Goal: Task Accomplishment & Management: Use online tool/utility

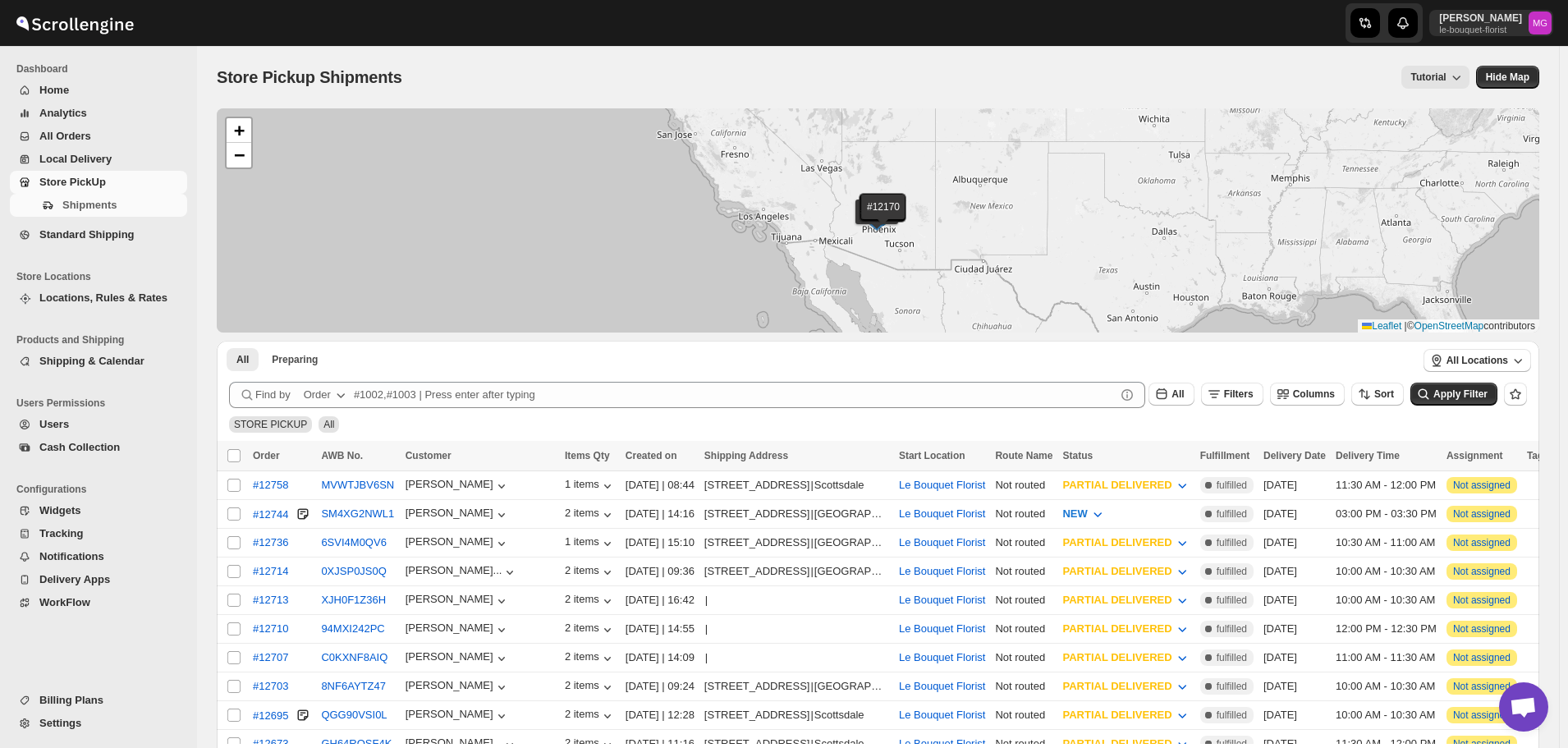
scroll to position [1049, 0]
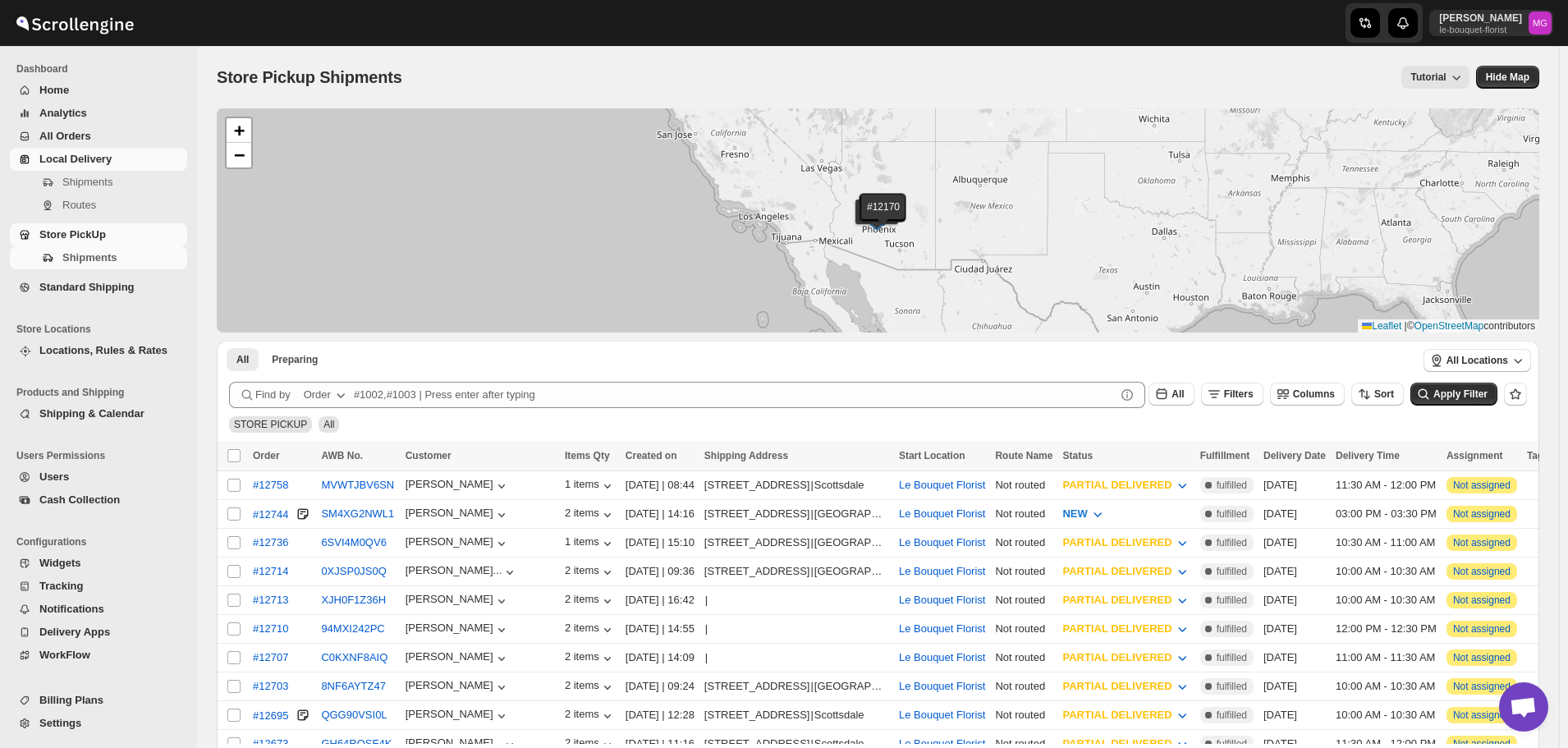
click at [122, 151] on span "Local Delivery" at bounding box center [111, 159] width 144 height 16
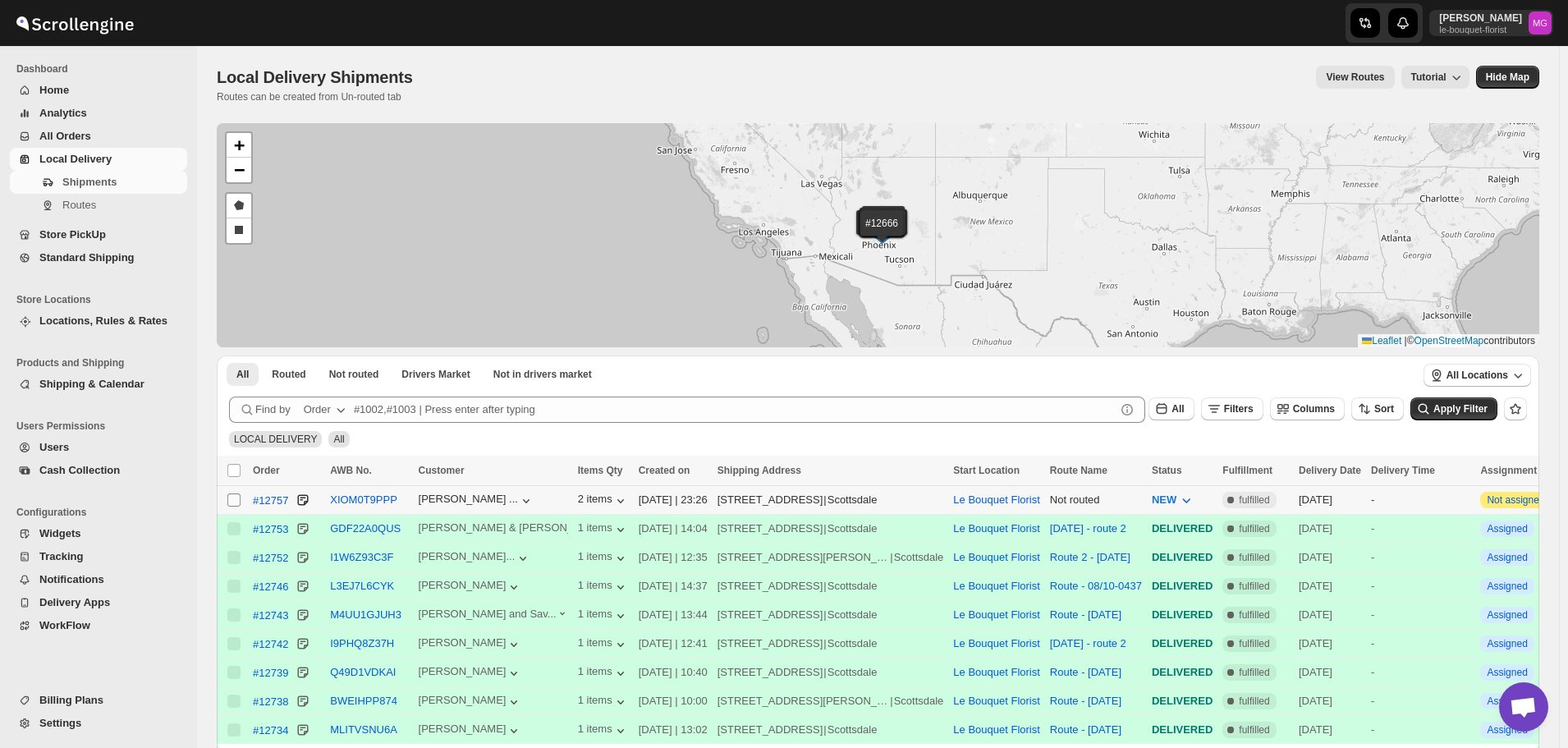
click at [234, 497] on input "Select shipment" at bounding box center [233, 499] width 13 height 13
checkbox input "true"
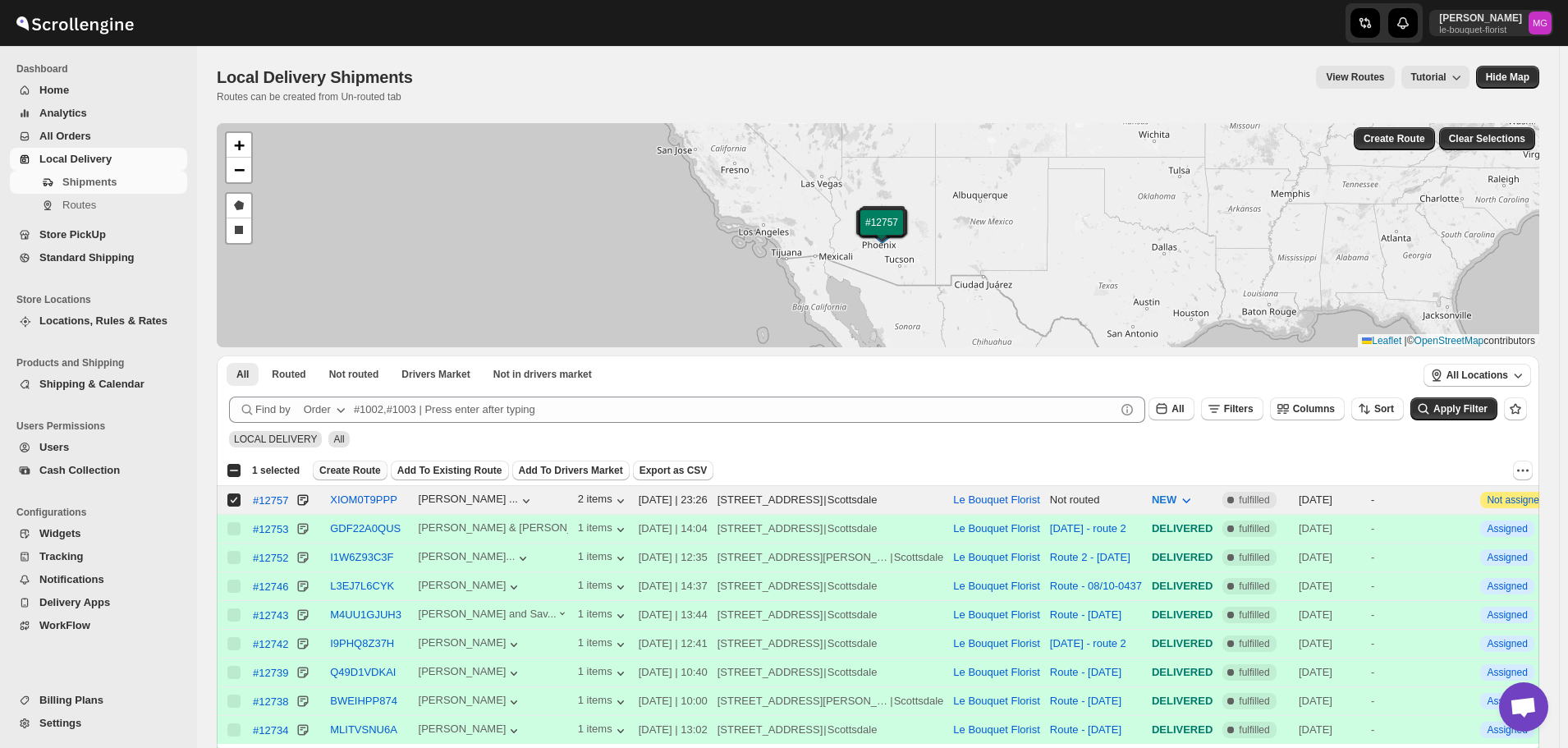
click at [352, 468] on span "Create Route" at bounding box center [350, 470] width 62 height 13
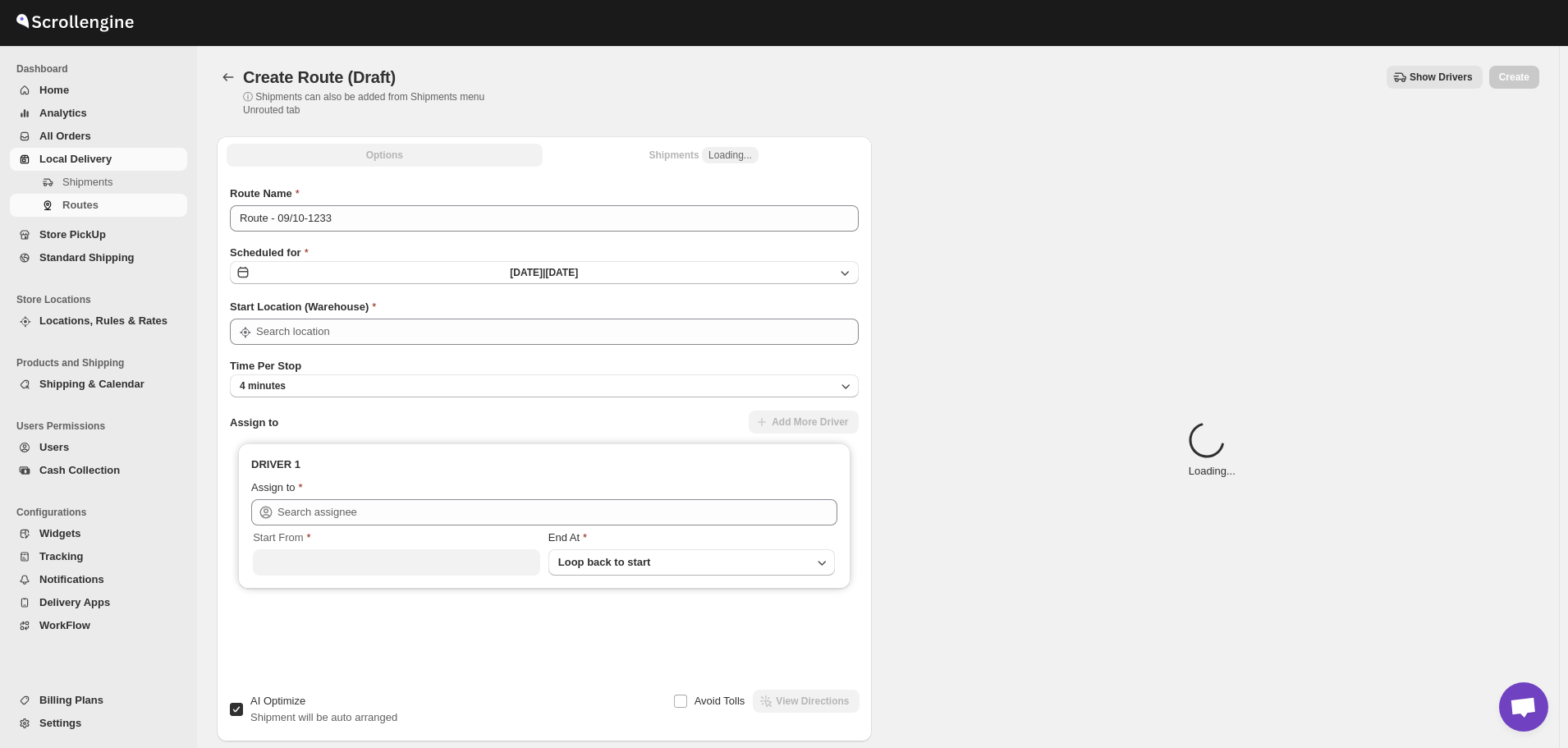
type input "Le Bouquet Florist"
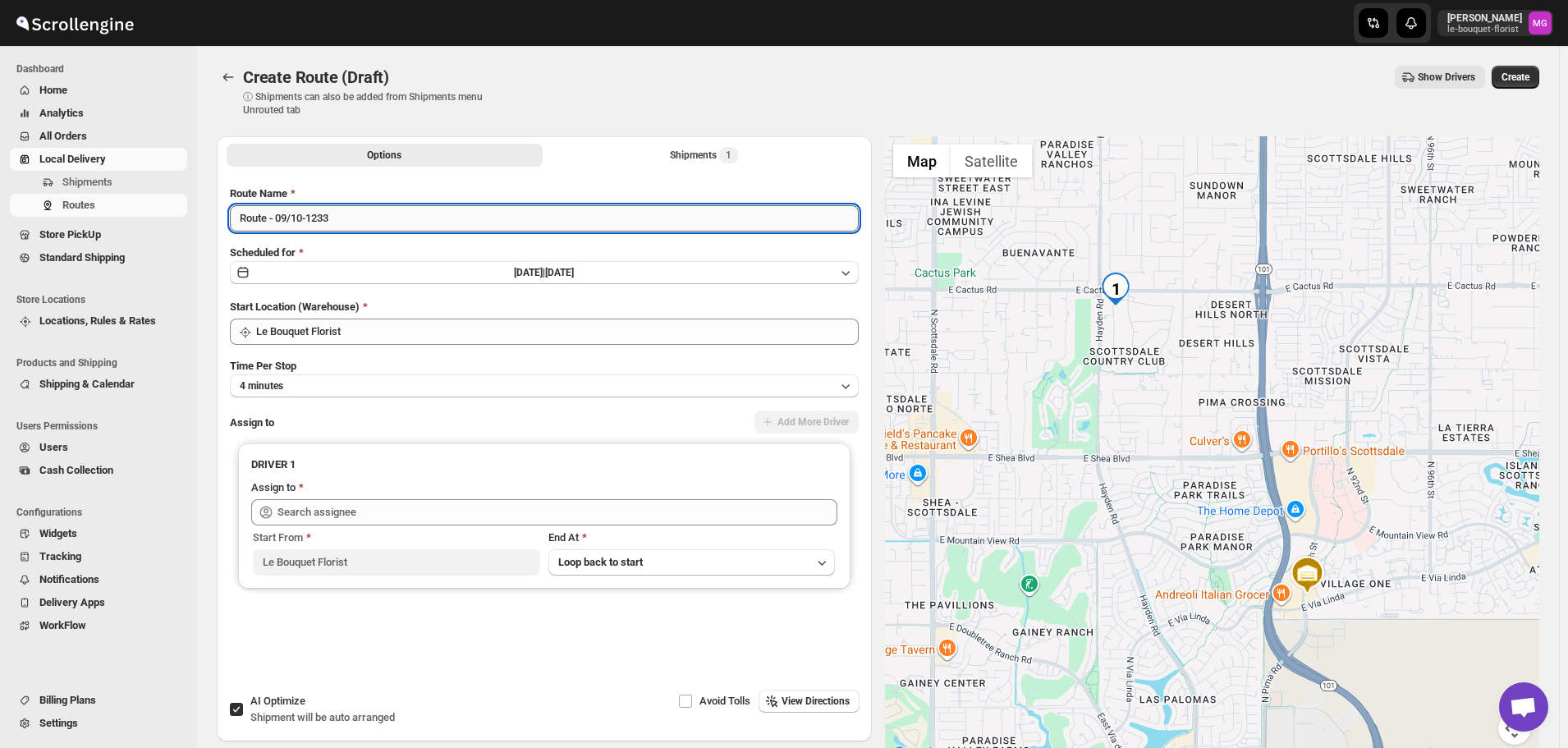
click at [346, 221] on input "Route - 09/10-1233" at bounding box center [544, 218] width 629 height 26
click at [346, 222] on input "Route - 09/10-1233" at bounding box center [544, 218] width 629 height 26
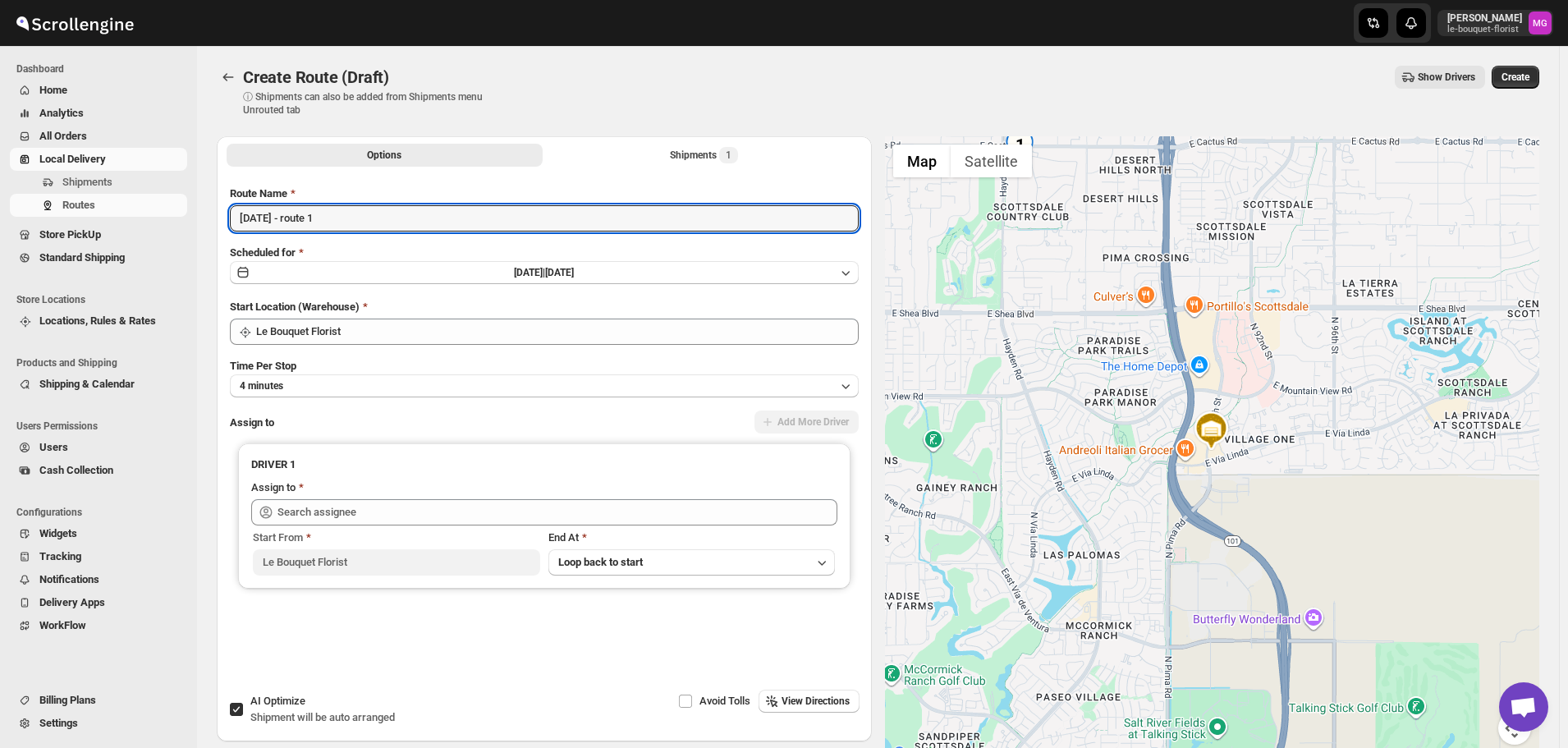
type input "[DATE] - route 1"
click at [293, 704] on span "AI Optimize" at bounding box center [277, 701] width 55 height 12
click at [243, 704] on input "AI Optimize Shipment will be auto arranged" at bounding box center [236, 709] width 13 height 13
checkbox input "false"
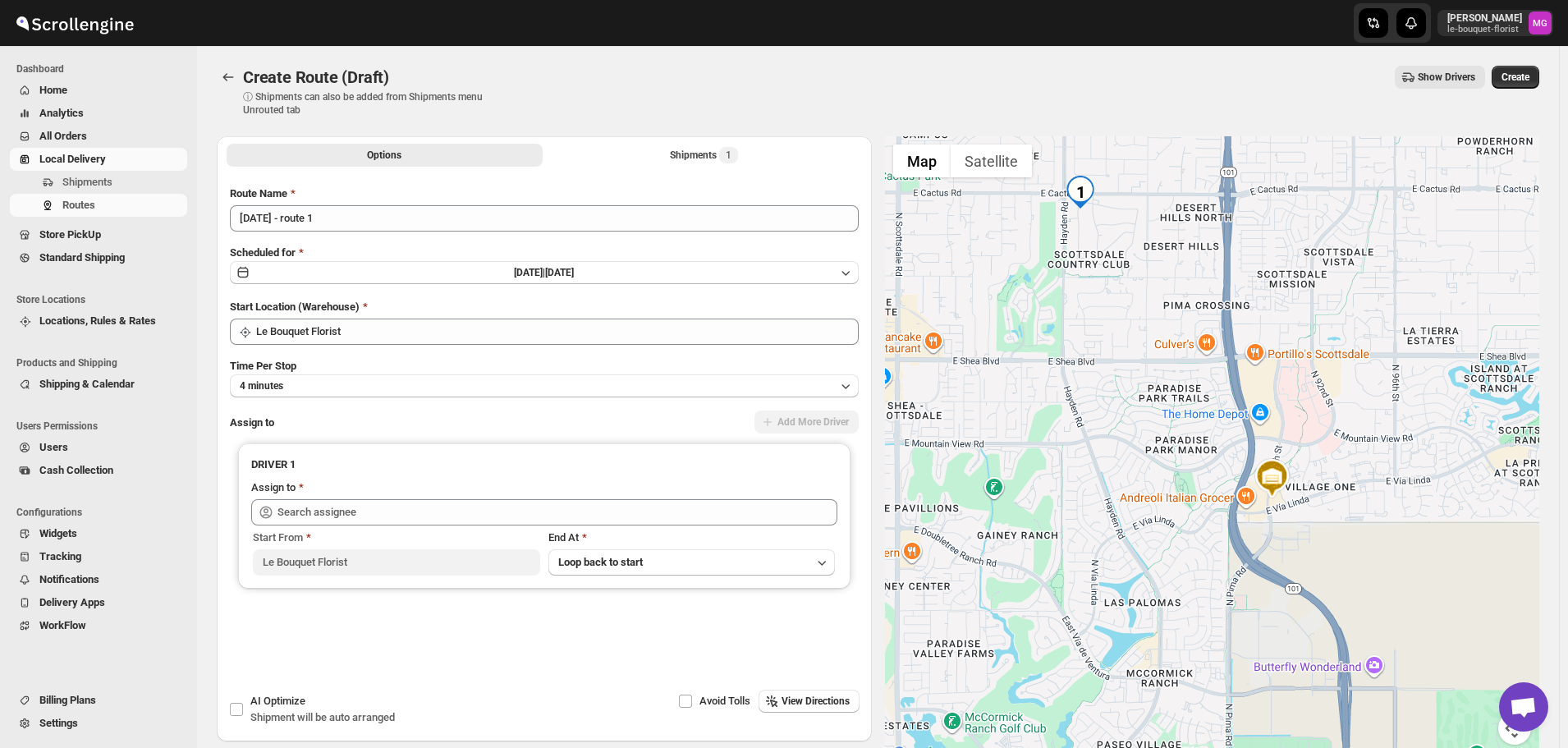
drag, startPoint x: 1256, startPoint y: 291, endPoint x: 1319, endPoint y: 338, distance: 79.1
click at [1319, 338] on div at bounding box center [1212, 450] width 655 height 628
